Goal: Transaction & Acquisition: Purchase product/service

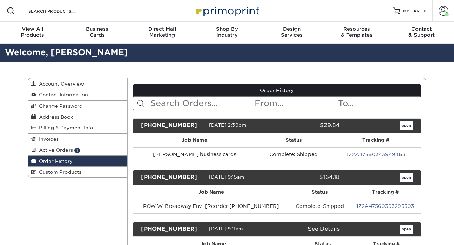
click at [187, 108] on input "text" at bounding box center [202, 103] width 105 height 13
type input "envelopes"
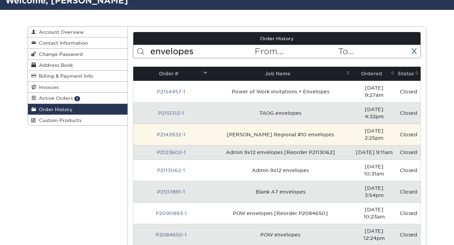
scroll to position [68, 0]
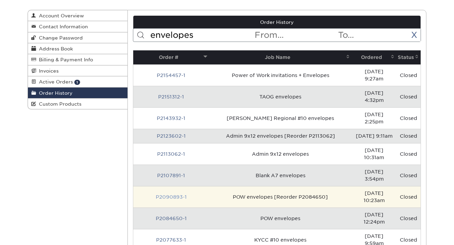
click at [173, 194] on link "P2090893-1" at bounding box center [171, 196] width 31 height 5
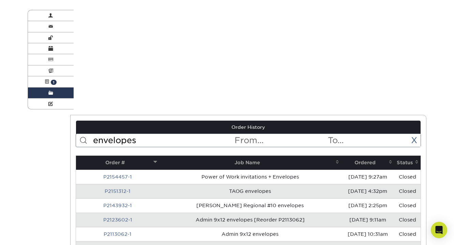
scroll to position [0, 0]
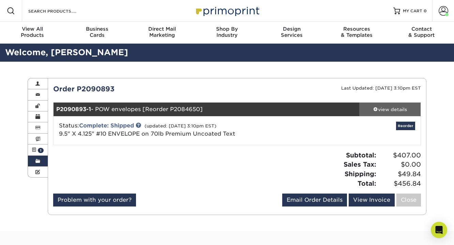
click at [398, 113] on div "view details" at bounding box center [390, 109] width 61 height 7
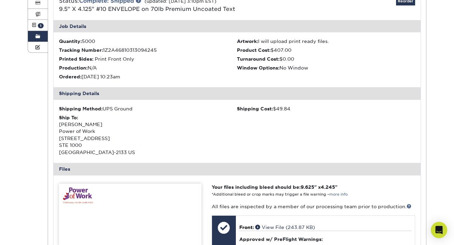
scroll to position [136, 0]
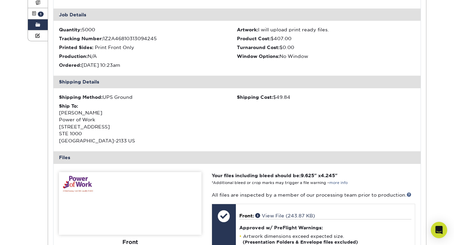
click at [81, 183] on img at bounding box center [130, 203] width 143 height 63
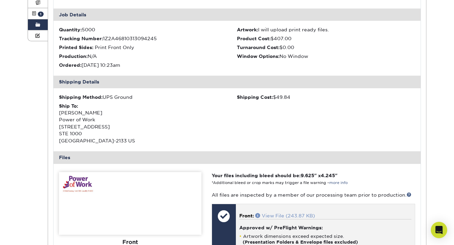
click at [274, 217] on link "View File (243.87 KB)" at bounding box center [286, 215] width 60 height 5
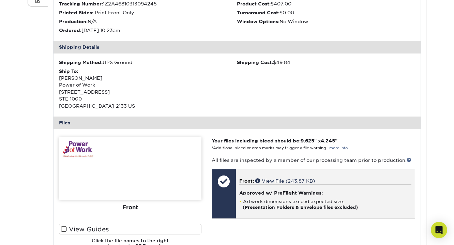
scroll to position [205, 0]
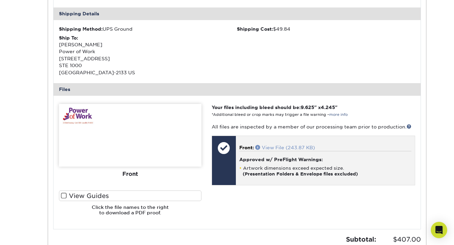
click at [288, 146] on link "View File (243.87 KB)" at bounding box center [286, 147] width 60 height 5
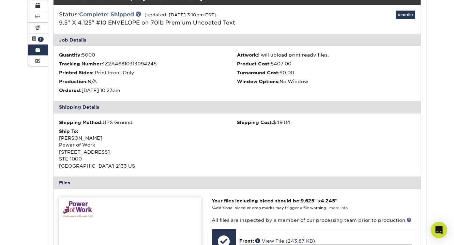
scroll to position [0, 0]
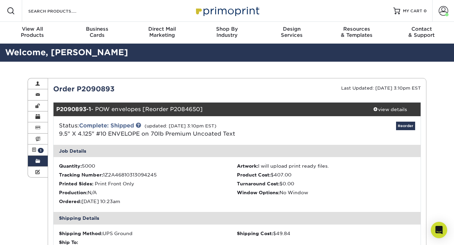
click at [33, 160] on link "Order History" at bounding box center [38, 161] width 20 height 11
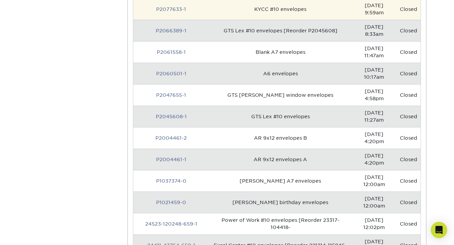
scroll to position [307, 0]
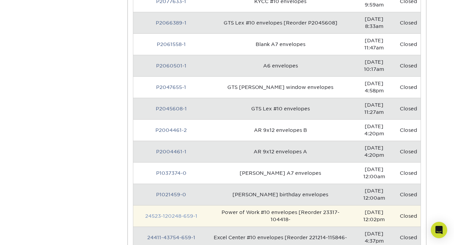
click at [167, 214] on link "24523-120248-659-1" at bounding box center [171, 216] width 52 height 5
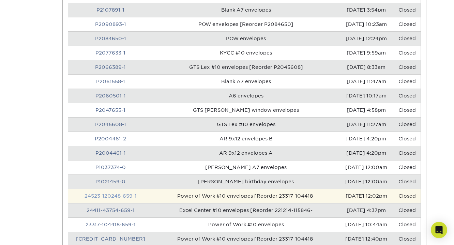
scroll to position [0, 0]
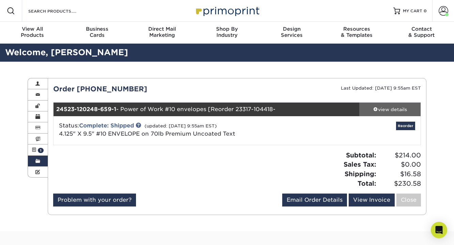
click at [403, 107] on div "view details" at bounding box center [390, 109] width 61 height 7
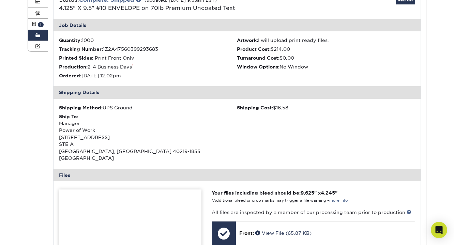
scroll to position [136, 0]
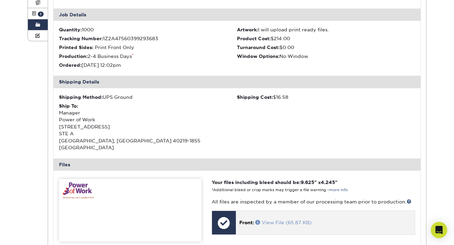
click at [284, 220] on link "View File (65.87 KB)" at bounding box center [284, 222] width 56 height 5
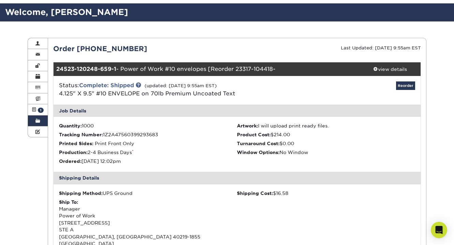
scroll to position [0, 0]
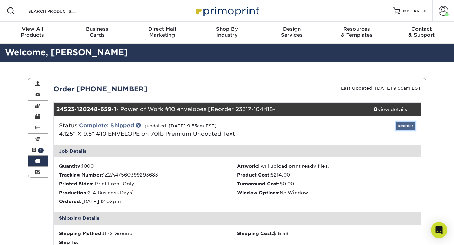
click at [406, 128] on link "Reorder" at bounding box center [405, 126] width 19 height 9
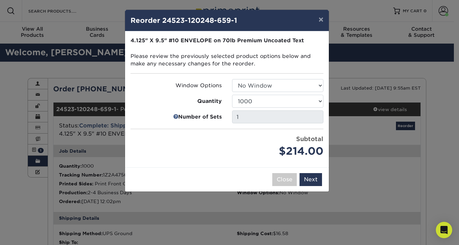
click at [255, 94] on ul "Window Options Select Option No Window Window (Left Side) Quantity 250" at bounding box center [227, 119] width 193 height 80
click at [257, 101] on select "250 500 1000 2500 5000 10000 15000 20000 25000" at bounding box center [277, 101] width 91 height 13
click at [232, 95] on select "250 500 1000 2500 5000 10000 15000 20000 25000" at bounding box center [277, 101] width 91 height 13
click at [260, 101] on select "250 500 1000 2500 5000 10000 15000 20000 25000" at bounding box center [277, 101] width 91 height 13
click at [232, 95] on select "250 500 1000 2500 5000 10000 15000 20000 25000" at bounding box center [277, 101] width 91 height 13
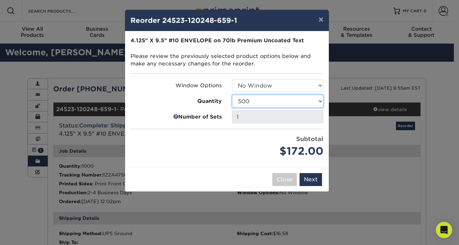
click at [241, 100] on select "250 500 1000 2500 5000 10000 15000 20000 25000" at bounding box center [277, 101] width 91 height 13
select select "52e3d710-0e8f-4d4d-8560-7d4d8655be69"
click at [232, 95] on select "250 500 1000 2500 5000 10000 15000 20000 25000" at bounding box center [277, 101] width 91 height 13
click at [321, 18] on button "×" at bounding box center [321, 19] width 16 height 19
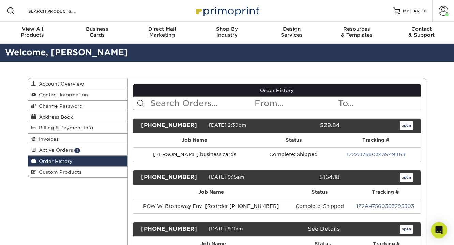
click at [211, 104] on input "text" at bounding box center [202, 103] width 105 height 13
type input "envelopes"
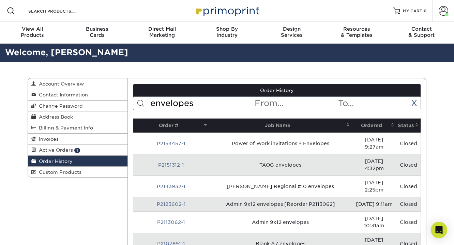
click at [360, 124] on th "Ordered" at bounding box center [374, 126] width 45 height 14
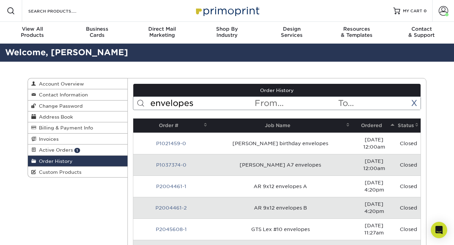
click at [360, 124] on th "Ordered" at bounding box center [374, 126] width 45 height 14
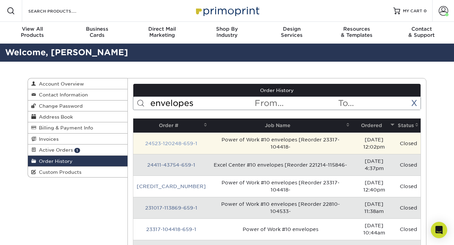
click at [164, 141] on link "24523-120248-659-1" at bounding box center [171, 143] width 52 height 5
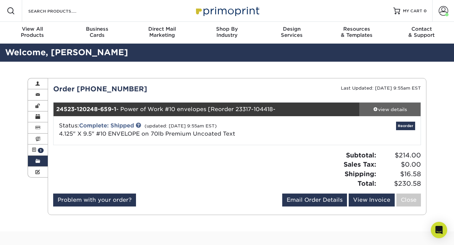
click at [393, 110] on div "view details" at bounding box center [390, 109] width 61 height 7
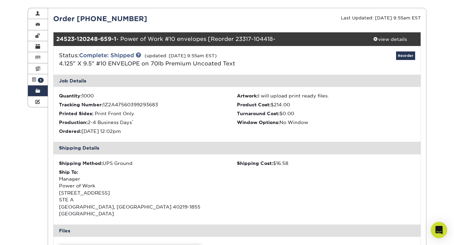
scroll to position [68, 0]
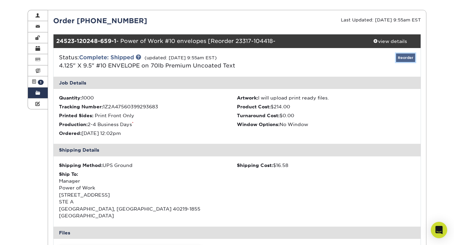
click at [411, 57] on link "Reorder" at bounding box center [405, 58] width 19 height 9
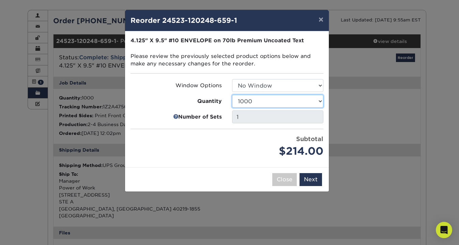
click at [243, 100] on select "250 500 1000 2500 5000 10000 15000 20000 25000" at bounding box center [277, 101] width 91 height 13
select select "f593fda3-2d5c-4b9e-9c2c-6197b899ae74"
click at [232, 95] on select "250 500 1000 2500 5000 10000 15000 20000 25000" at bounding box center [277, 101] width 91 height 13
click at [306, 179] on button "Next" at bounding box center [311, 179] width 23 height 13
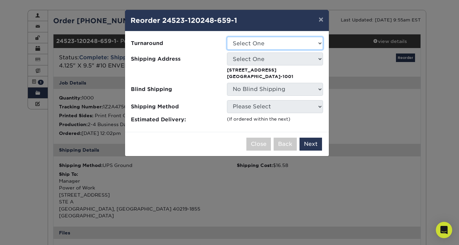
click at [282, 46] on select "Select One 2-4 Business Days" at bounding box center [275, 43] width 96 height 13
select select "4cc0b264-8e5e-46e8-b1e4-b43ac7dd20da"
click at [227, 37] on select "Select One 2-4 Business Days" at bounding box center [275, 43] width 96 height 13
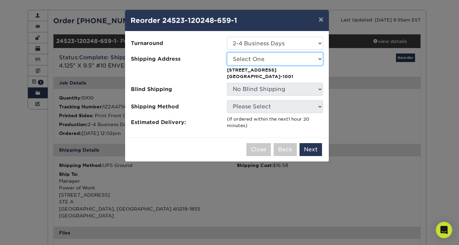
click at [278, 62] on select "Select One COMMERCIAL SERVICES 100 Hunington Ridge Road 112 Bellerive Blvd 191 …" at bounding box center [275, 59] width 96 height 13
select select "246307"
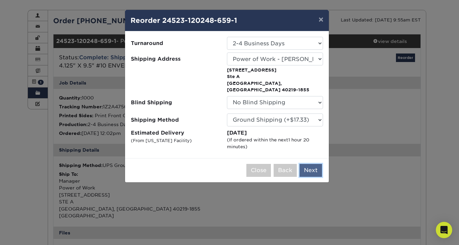
click at [309, 164] on button "Next" at bounding box center [311, 170] width 23 height 13
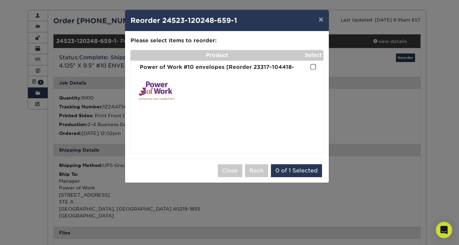
drag, startPoint x: 315, startPoint y: 67, endPoint x: 311, endPoint y: 81, distance: 13.7
click at [315, 67] on span at bounding box center [314, 67] width 6 height 6
click at [0, 0] on input "checkbox" at bounding box center [0, 0] width 0 height 0
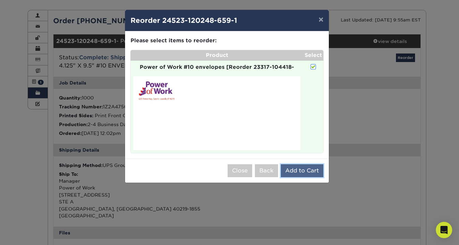
click at [295, 172] on button "Add to Cart" at bounding box center [302, 170] width 43 height 13
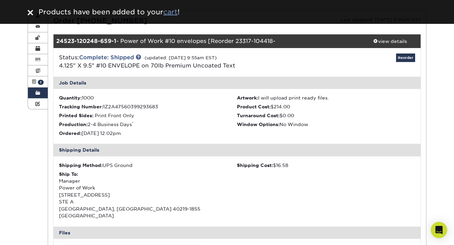
click at [175, 11] on u "cart" at bounding box center [170, 12] width 14 height 8
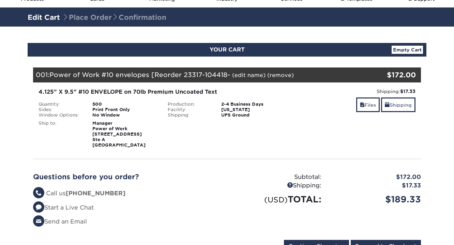
scroll to position [171, 0]
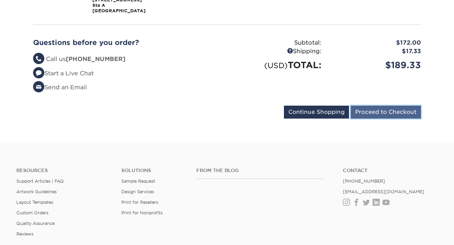
click at [373, 115] on input "Proceed to Checkout" at bounding box center [386, 112] width 70 height 13
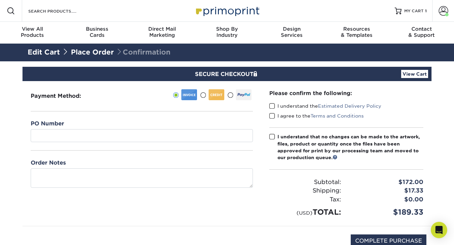
click at [271, 105] on span at bounding box center [272, 106] width 6 height 6
click at [0, 0] on input "I understand the Estimated Delivery Policy" at bounding box center [0, 0] width 0 height 0
click at [274, 115] on span at bounding box center [272, 116] width 6 height 6
click at [0, 0] on input "I agree to the Terms and Conditions" at bounding box center [0, 0] width 0 height 0
click at [269, 141] on div "Please confirm the following: I understand the Estimated Delivery Policy I agre…" at bounding box center [346, 153] width 171 height 145
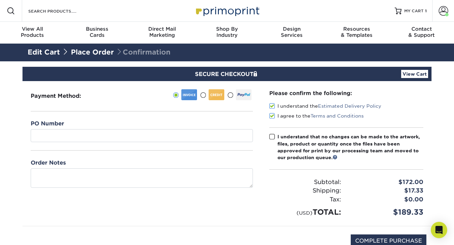
click at [272, 136] on span at bounding box center [272, 137] width 6 height 6
click at [0, 0] on input "I understand that no changes can be made to the artwork, files, product or quan…" at bounding box center [0, 0] width 0 height 0
click at [372, 235] on input "COMPLETE PURCHASE" at bounding box center [389, 241] width 76 height 13
type input "PROCESSING, PLEASE WAIT..."
